Goal: Find specific page/section: Find specific page/section

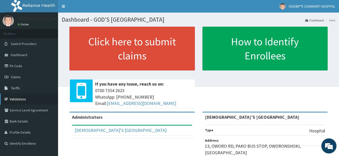
click at [22, 99] on link "Validations" at bounding box center [29, 99] width 58 height 11
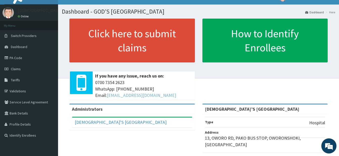
scroll to position [7, 0]
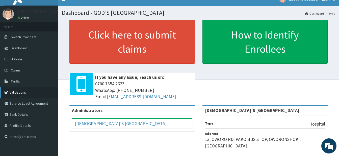
click at [19, 91] on link "Validations" at bounding box center [29, 92] width 58 height 11
